Goal: Information Seeking & Learning: Learn about a topic

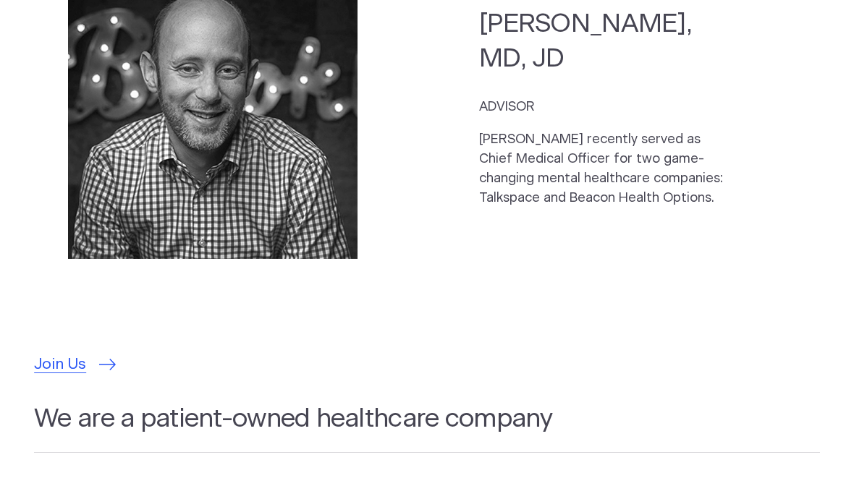
scroll to position [3976, 0]
click at [83, 353] on span "Join Us" at bounding box center [60, 364] width 52 height 23
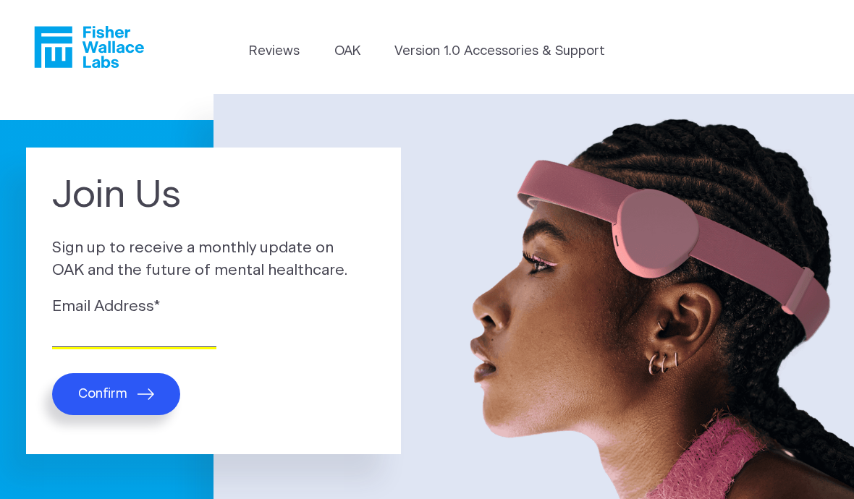
click at [80, 325] on input "Email Address *" at bounding box center [134, 336] width 164 height 22
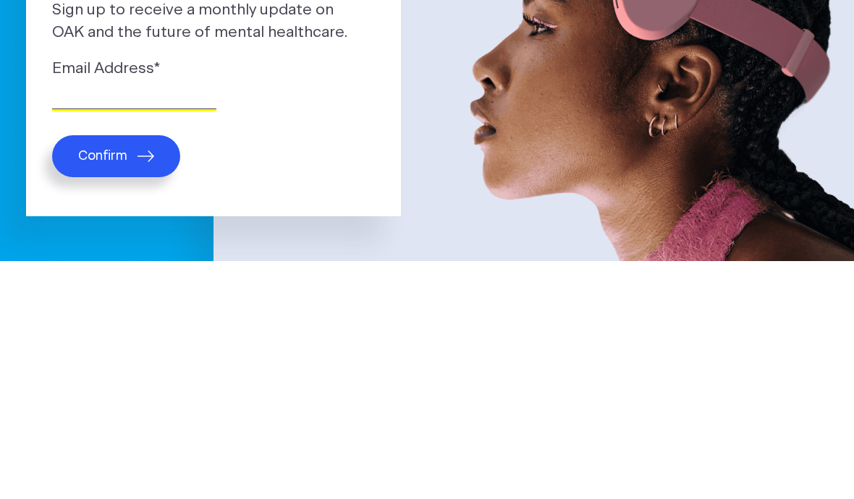
type input "scandiainn@me.com"
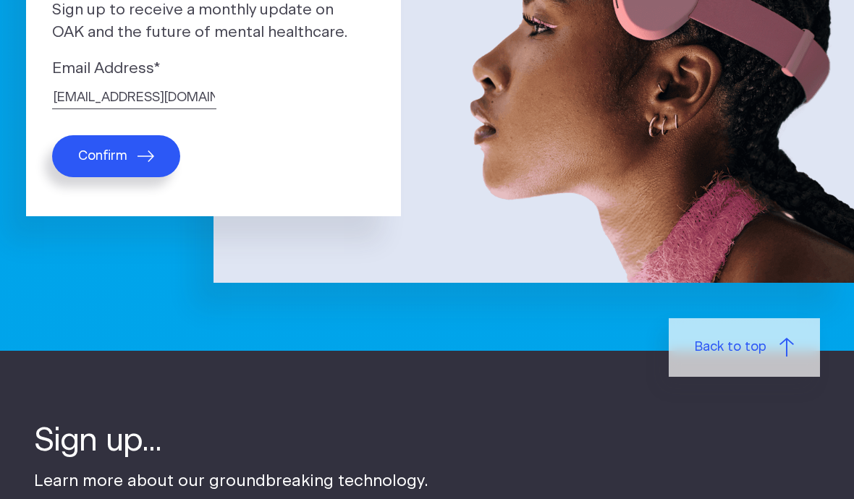
click at [119, 168] on button "Confirm" at bounding box center [116, 156] width 128 height 42
click at [117, 152] on span "Confirm" at bounding box center [102, 156] width 49 height 16
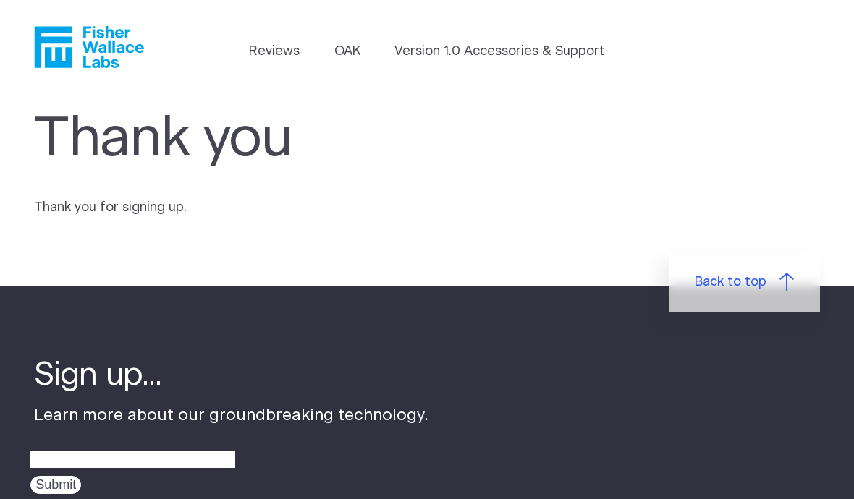
click at [503, 51] on link "Version 1.0 Accessories & Support" at bounding box center [499, 52] width 211 height 20
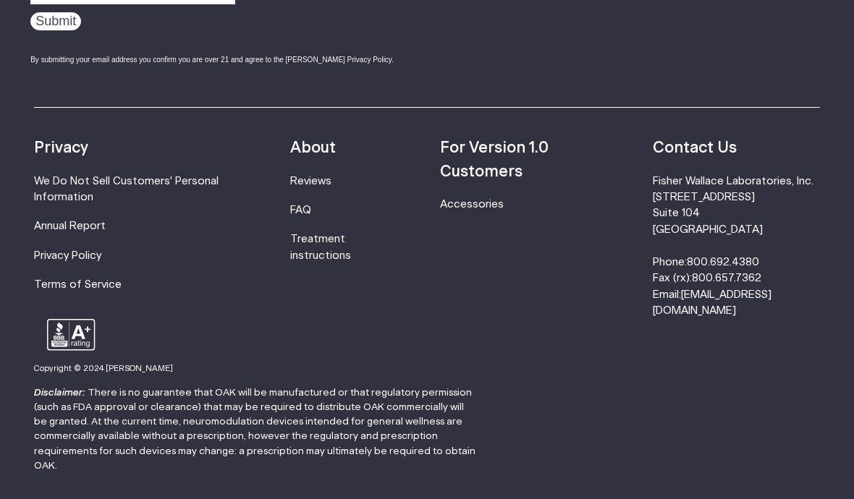
scroll to position [1068, 0]
click at [338, 242] on link "Treatment instructions" at bounding box center [320, 246] width 61 height 27
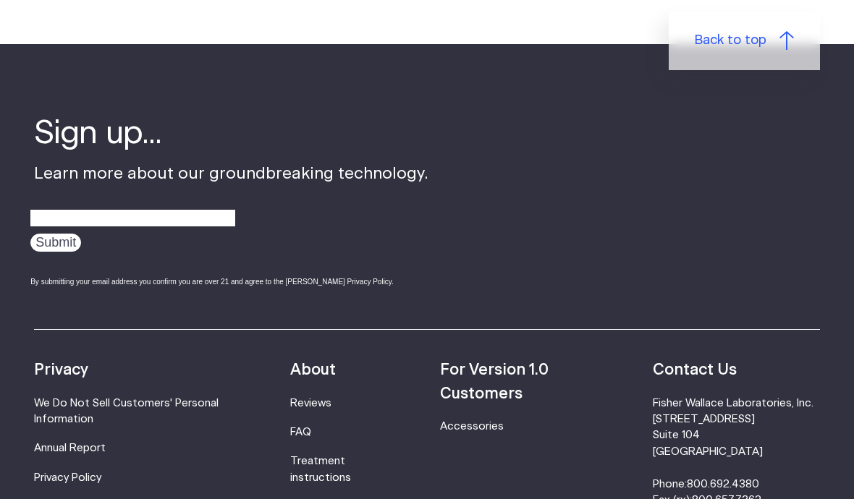
scroll to position [4106, 0]
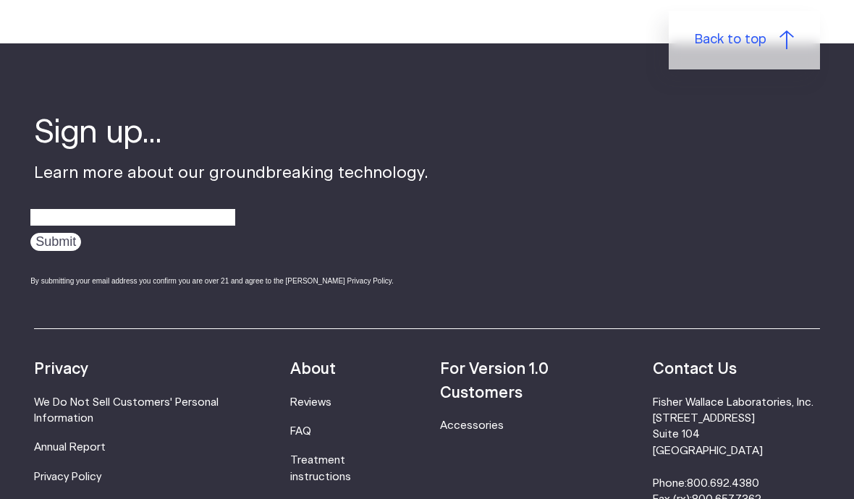
click at [83, 448] on link "Annual Report" at bounding box center [70, 447] width 72 height 11
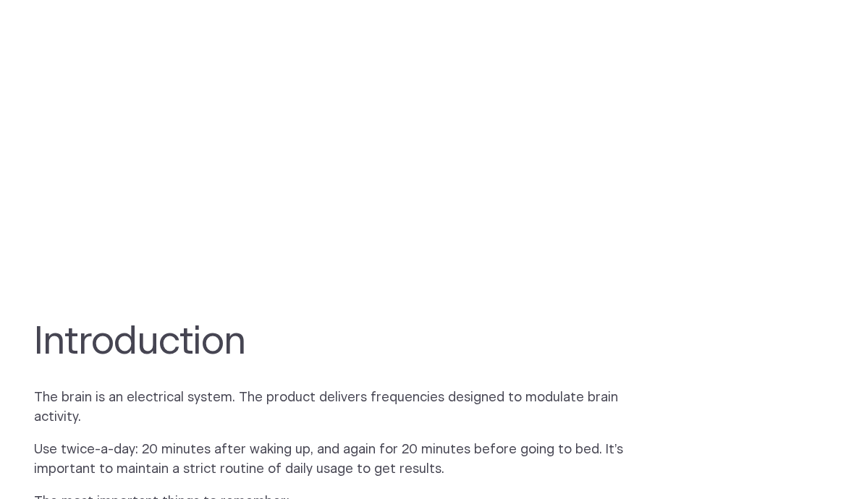
scroll to position [541, 0]
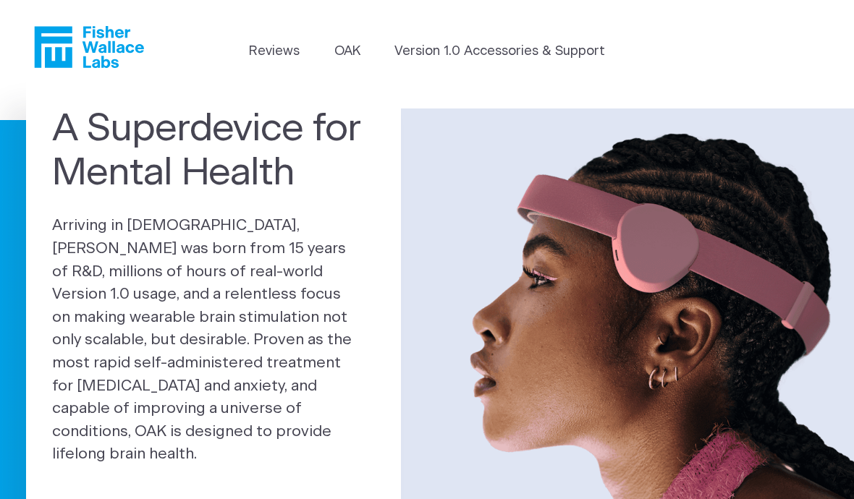
click at [347, 50] on link "OAK" at bounding box center [347, 52] width 26 height 20
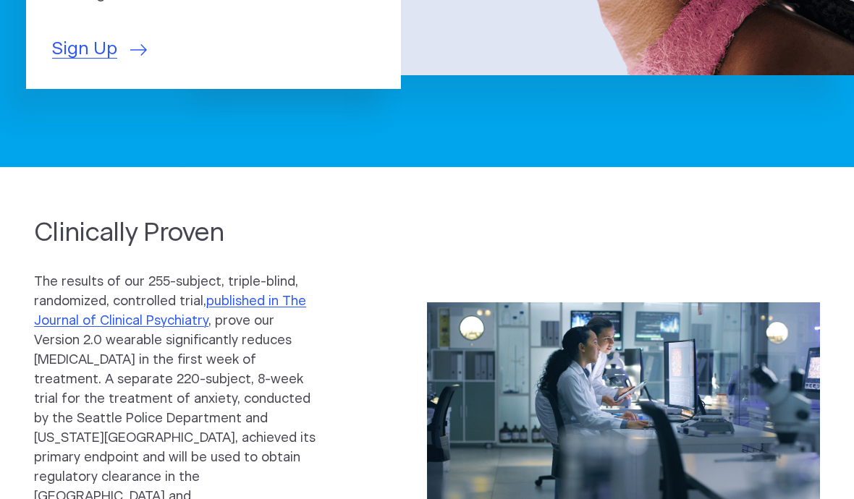
scroll to position [460, 0]
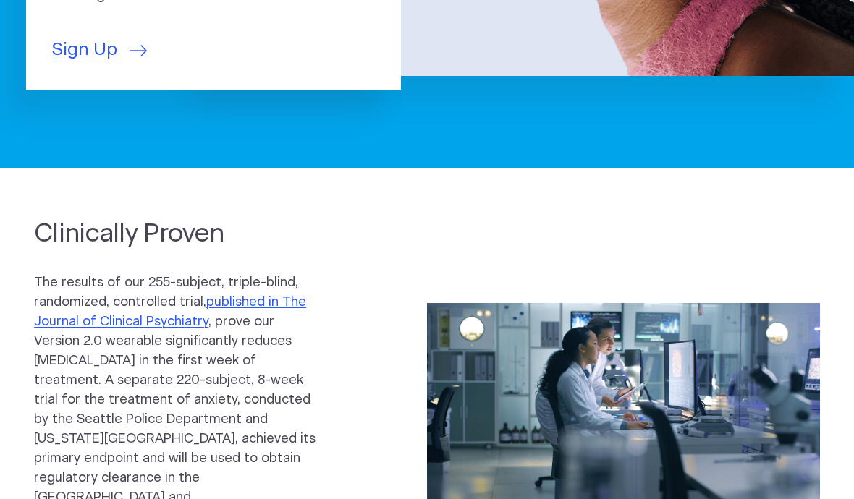
click at [225, 296] on link "published in The Journal of Clinical Psychiatry" at bounding box center [170, 312] width 272 height 33
